Goal: Task Accomplishment & Management: Manage account settings

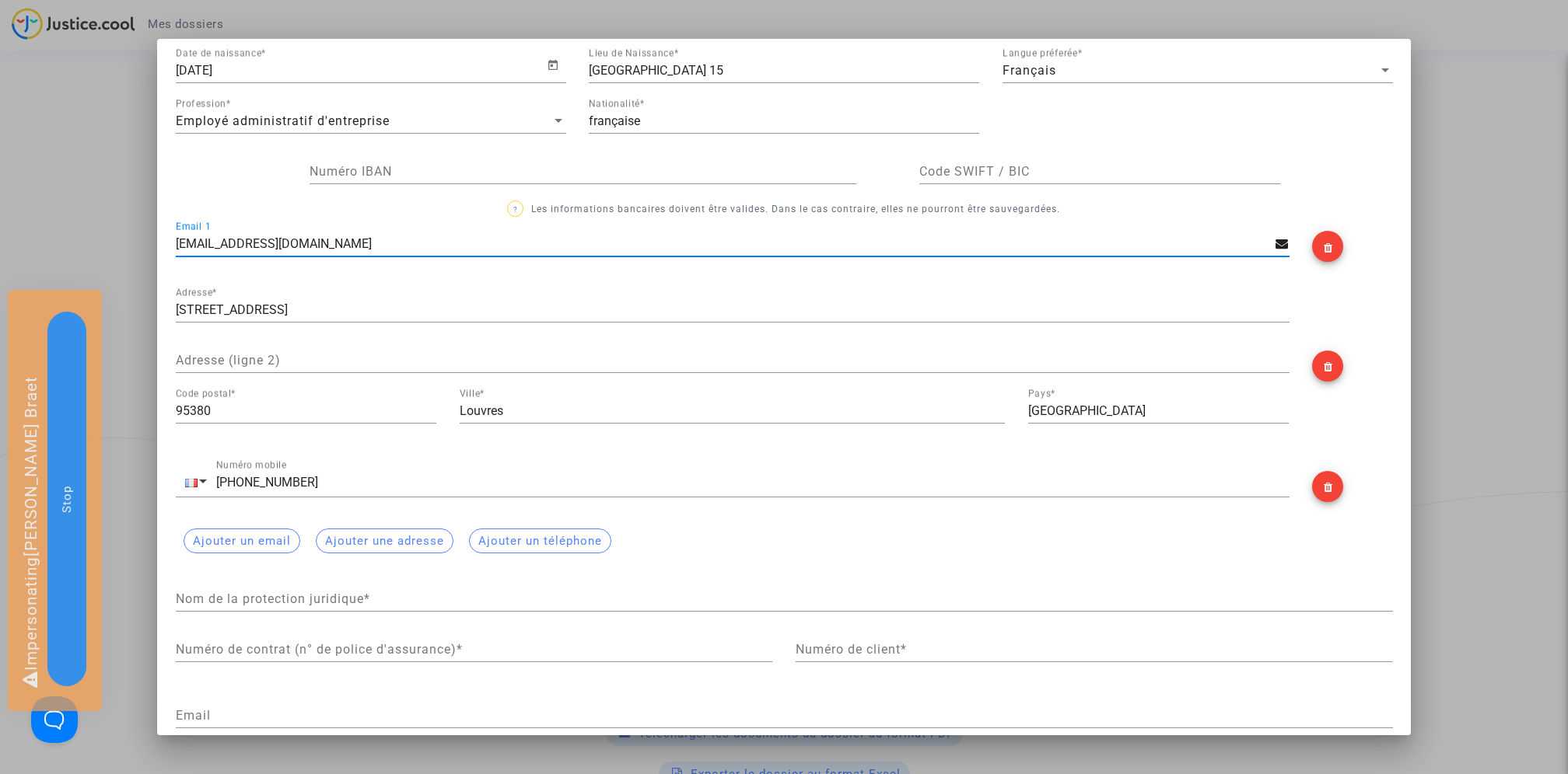
scroll to position [255, 0]
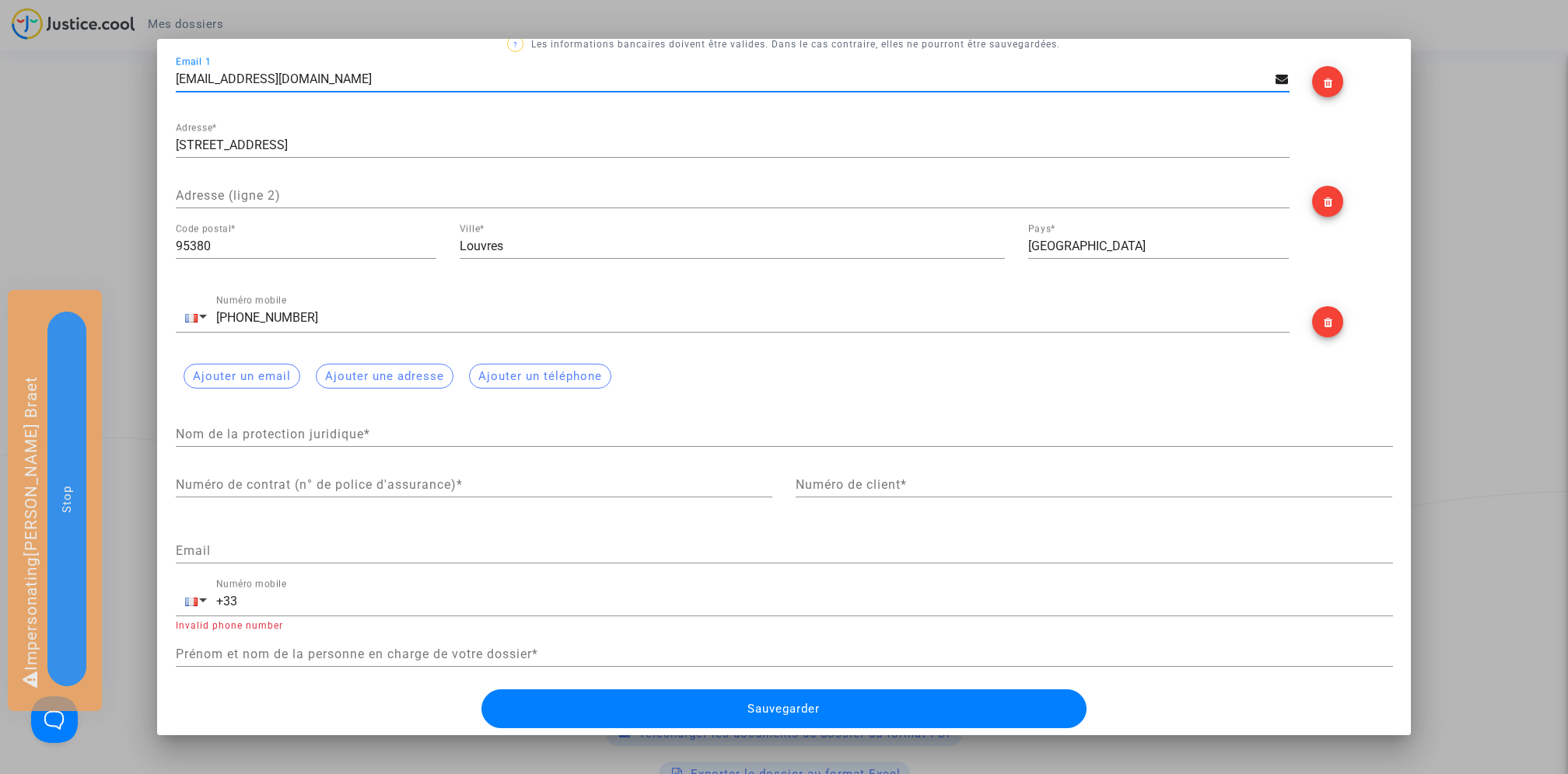
click at [113, 154] on div at bounding box center [784, 387] width 1568 height 774
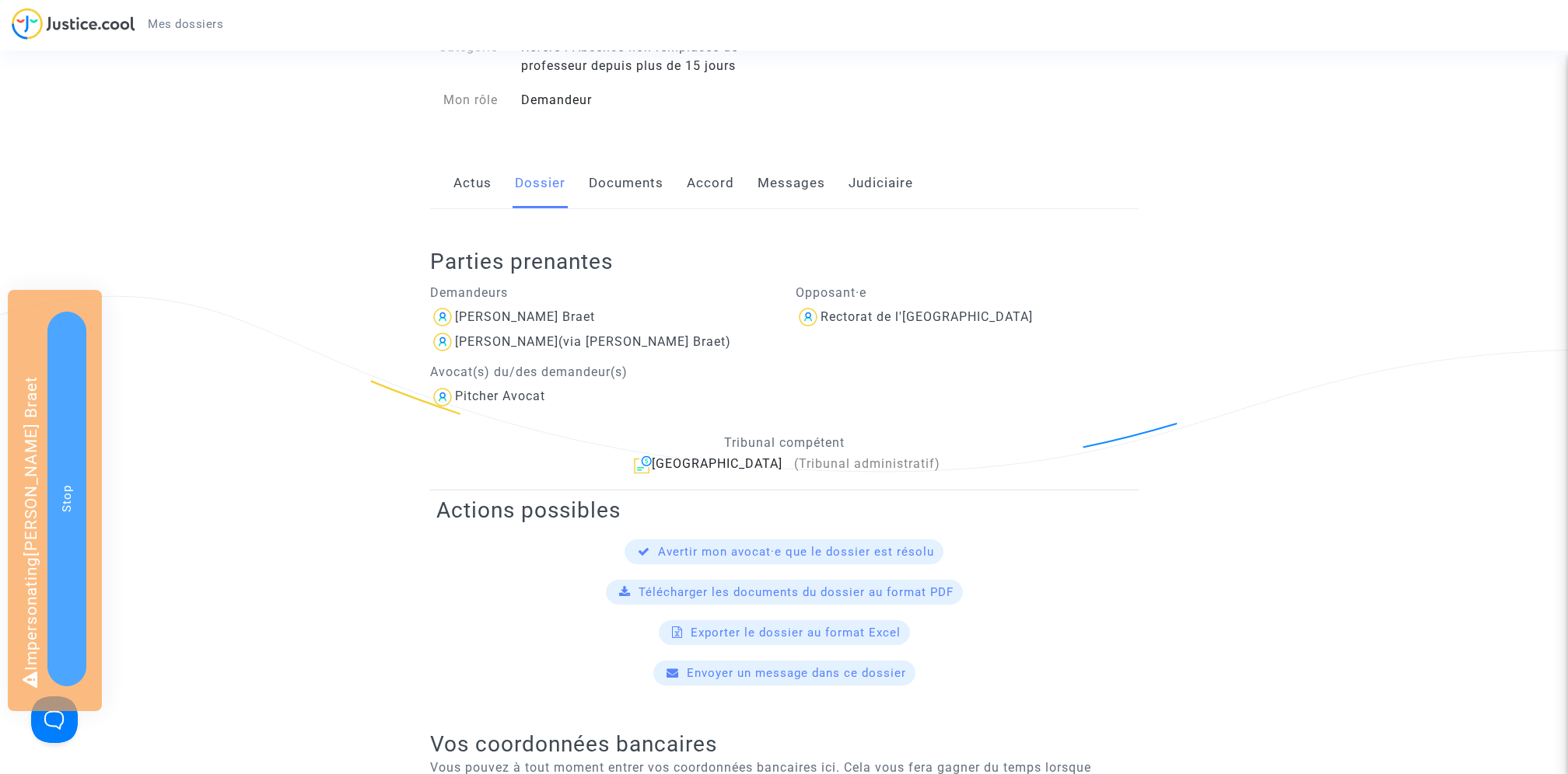
scroll to position [0, 0]
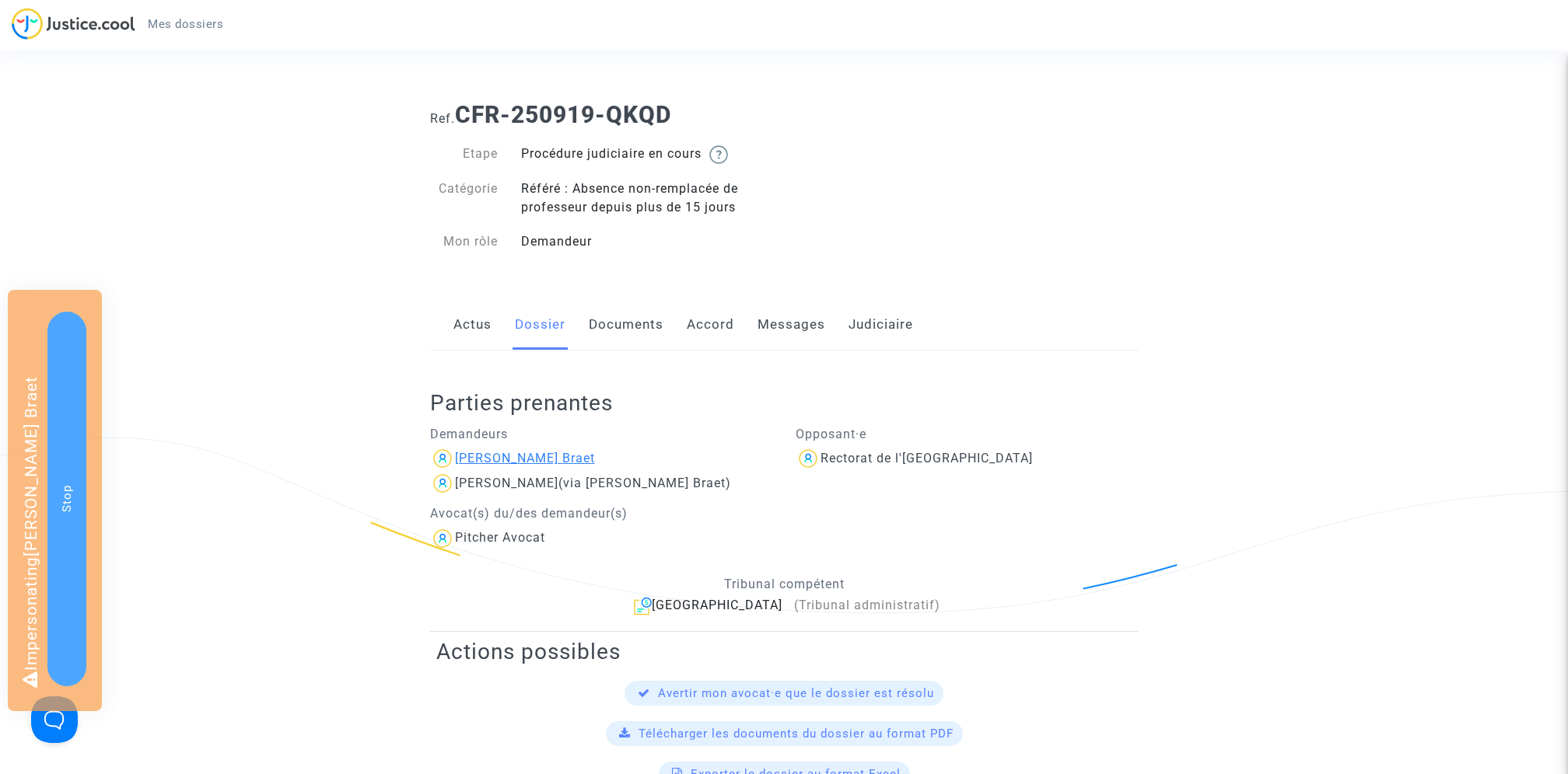
click at [550, 455] on div "Laetitia Soreau Braet" at bounding box center [525, 459] width 140 height 15
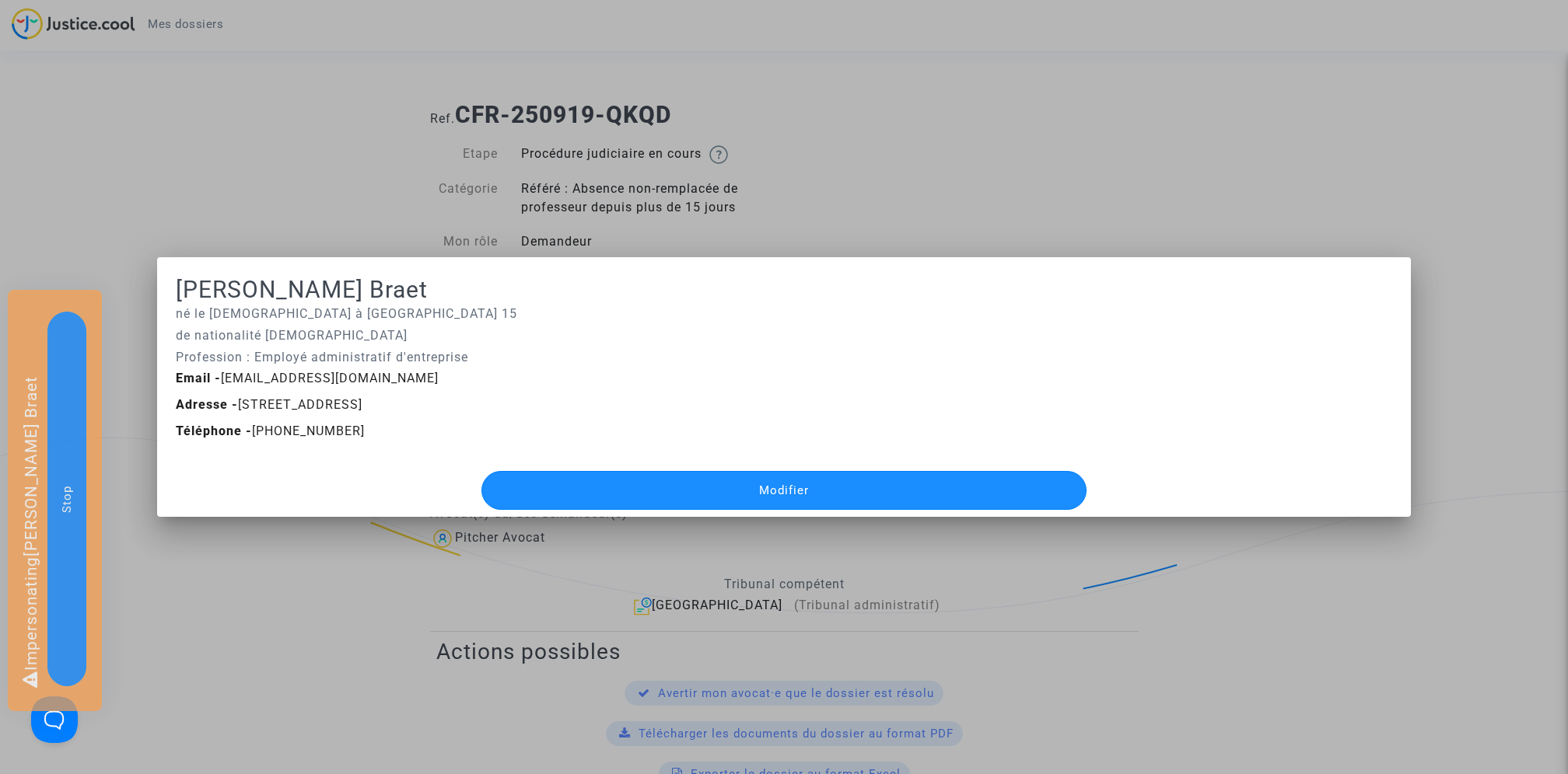
click at [617, 485] on button "Modifier" at bounding box center [784, 491] width 605 height 39
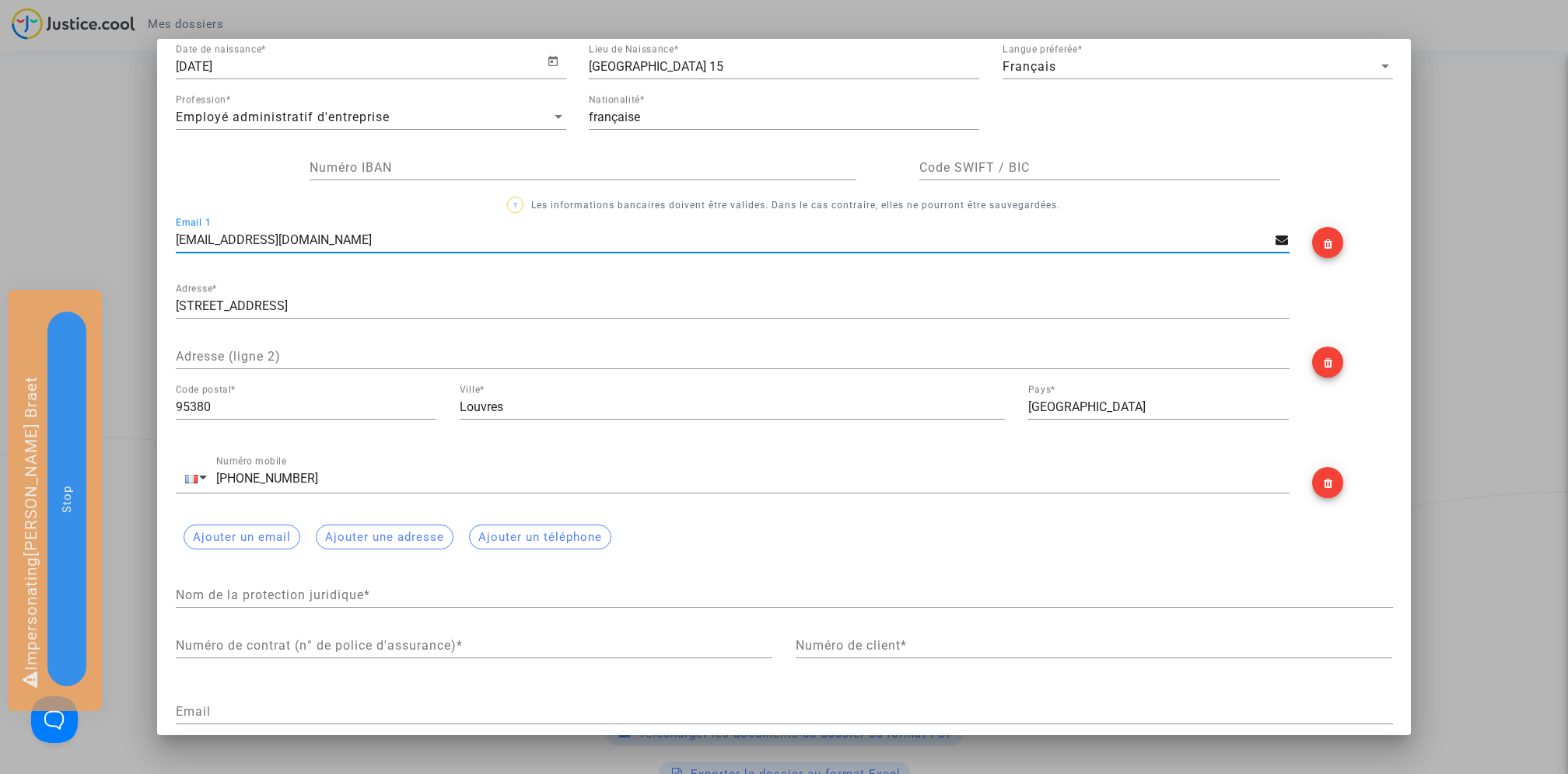
scroll to position [255, 0]
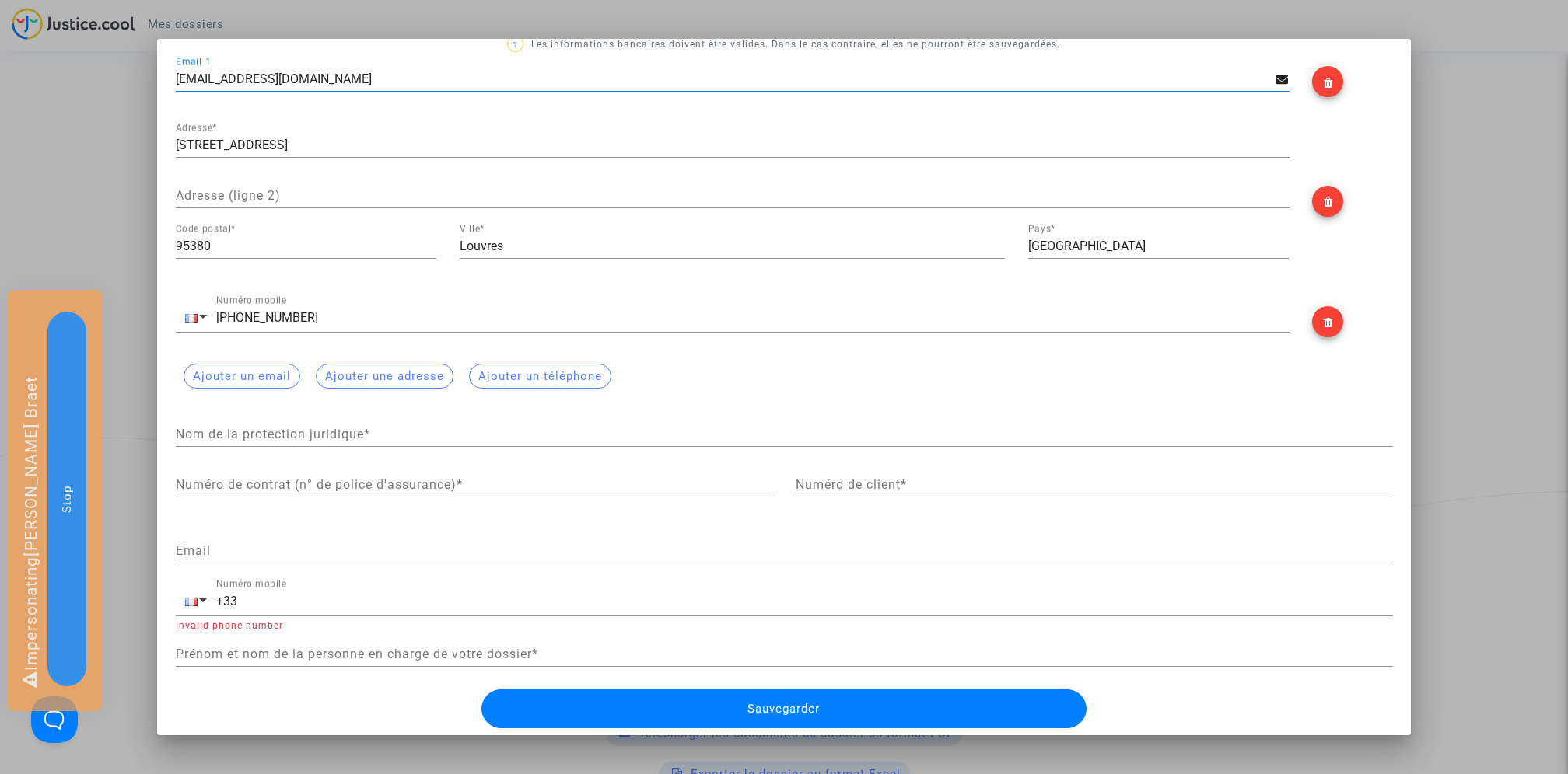
click at [1509, 276] on div at bounding box center [784, 387] width 1568 height 774
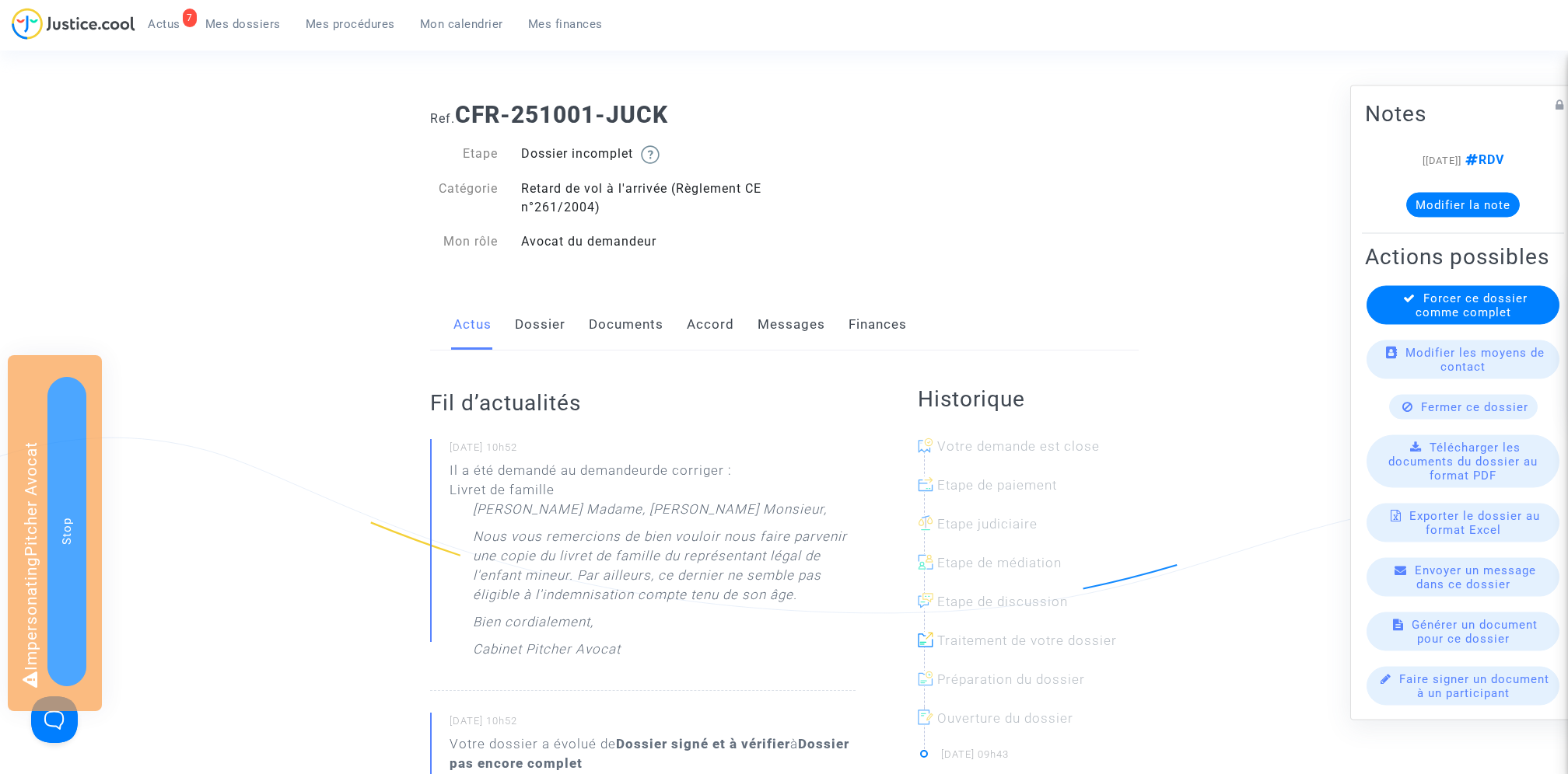
click at [534, 323] on link "Dossier" at bounding box center [539, 325] width 50 height 51
